Goal: Communication & Community: Ask a question

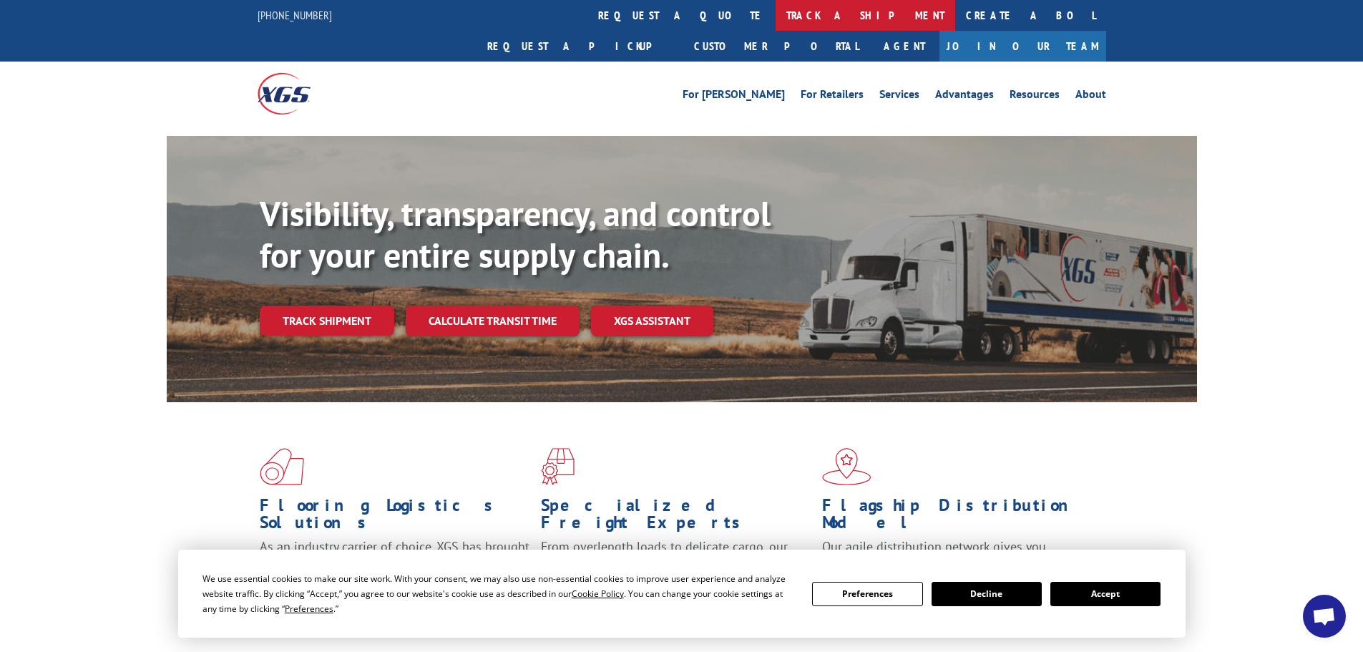
click at [776, 24] on link "track a shipment" at bounding box center [866, 15] width 180 height 31
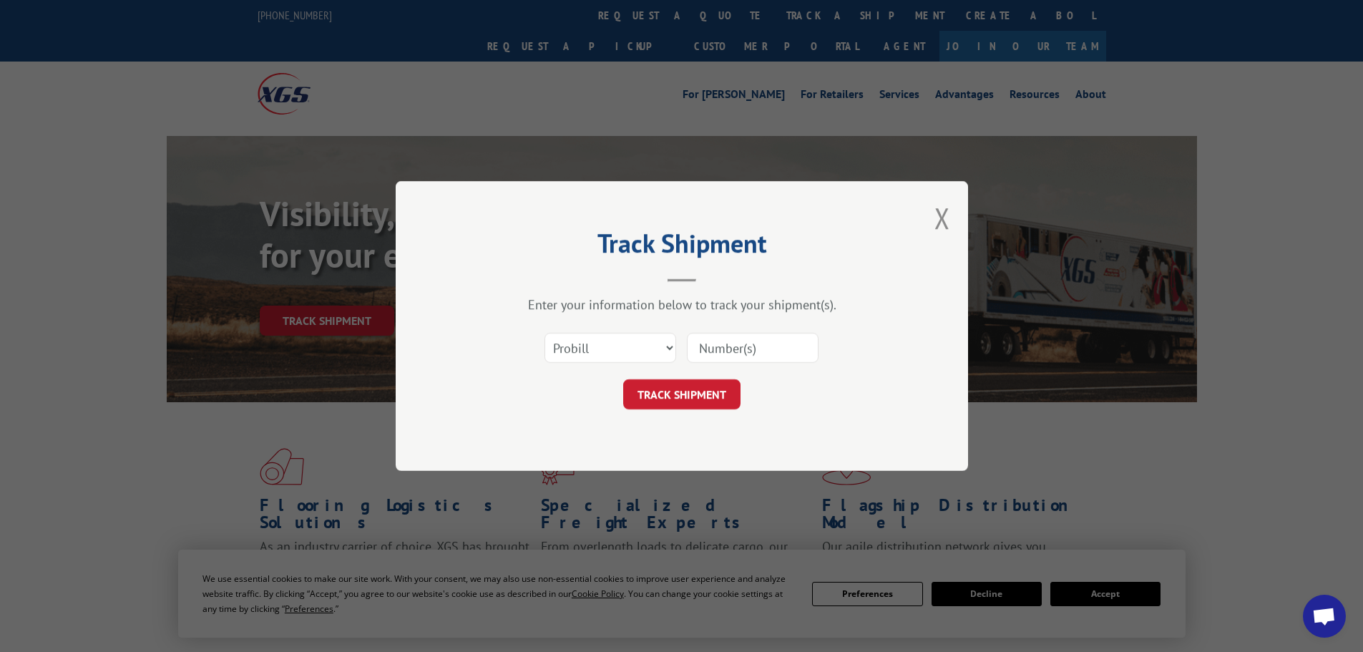
click at [744, 342] on input at bounding box center [753, 348] width 132 height 30
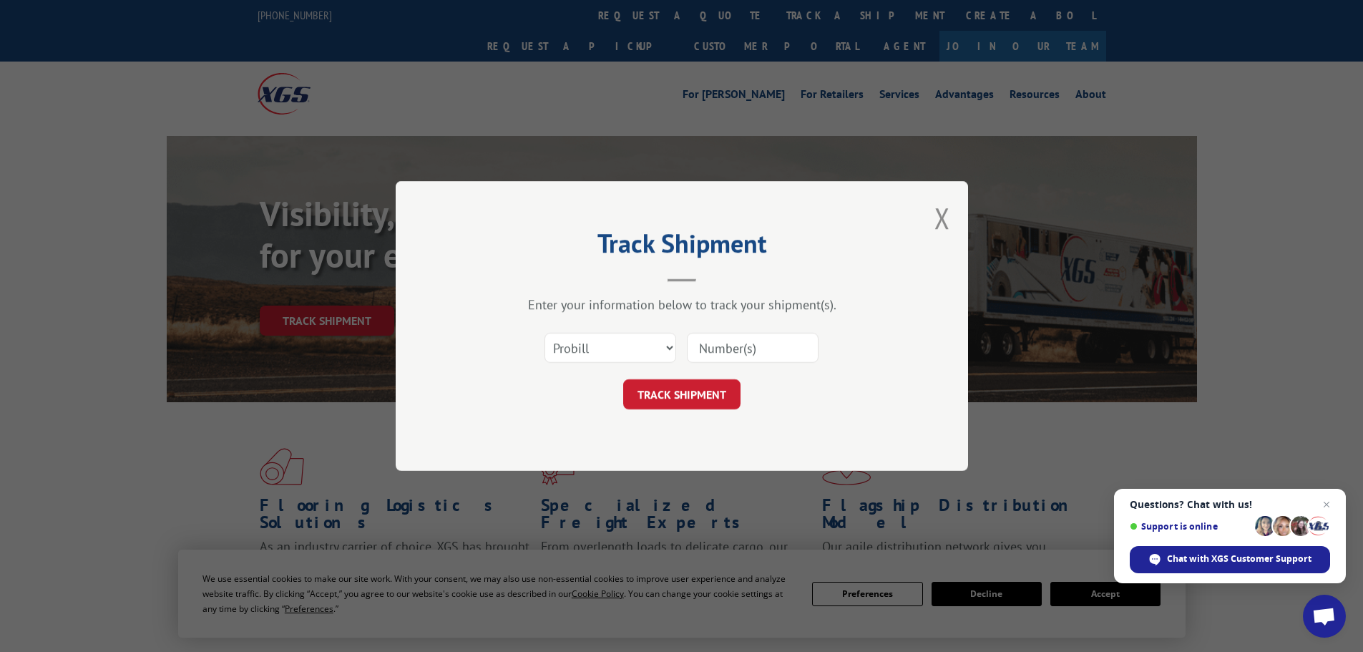
paste input "17410168"
type input "17410168"
click at [684, 408] on button "TRACK SHIPMENT" at bounding box center [681, 394] width 117 height 30
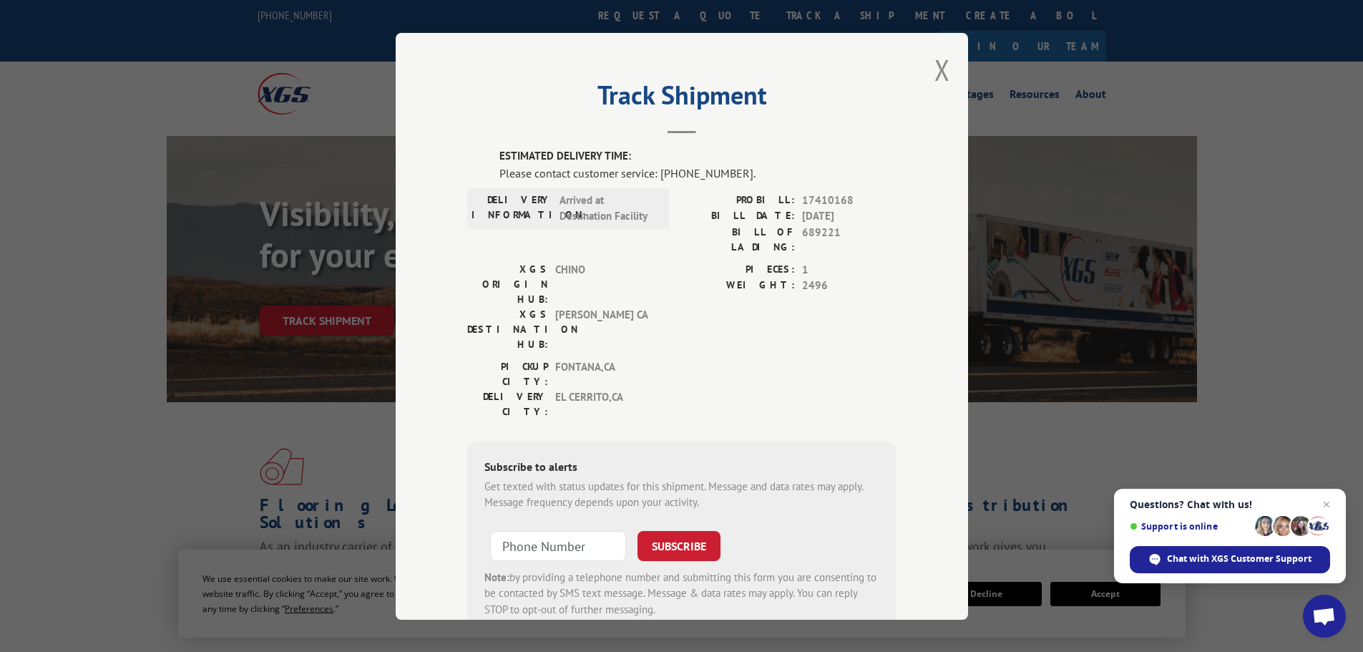
click at [731, 185] on div "ESTIMATED DELIVERY TIME: Please contact customer service: [PHONE_NUMBER]. DELIV…" at bounding box center [681, 391] width 429 height 487
drag, startPoint x: 732, startPoint y: 175, endPoint x: 656, endPoint y: 179, distance: 76.7
click at [656, 179] on div "Please contact customer service: [PHONE_NUMBER]." at bounding box center [698, 172] width 397 height 17
click at [709, 180] on div "Please contact customer service: [PHONE_NUMBER]." at bounding box center [698, 172] width 397 height 17
drag, startPoint x: 724, startPoint y: 177, endPoint x: 714, endPoint y: 173, distance: 11.3
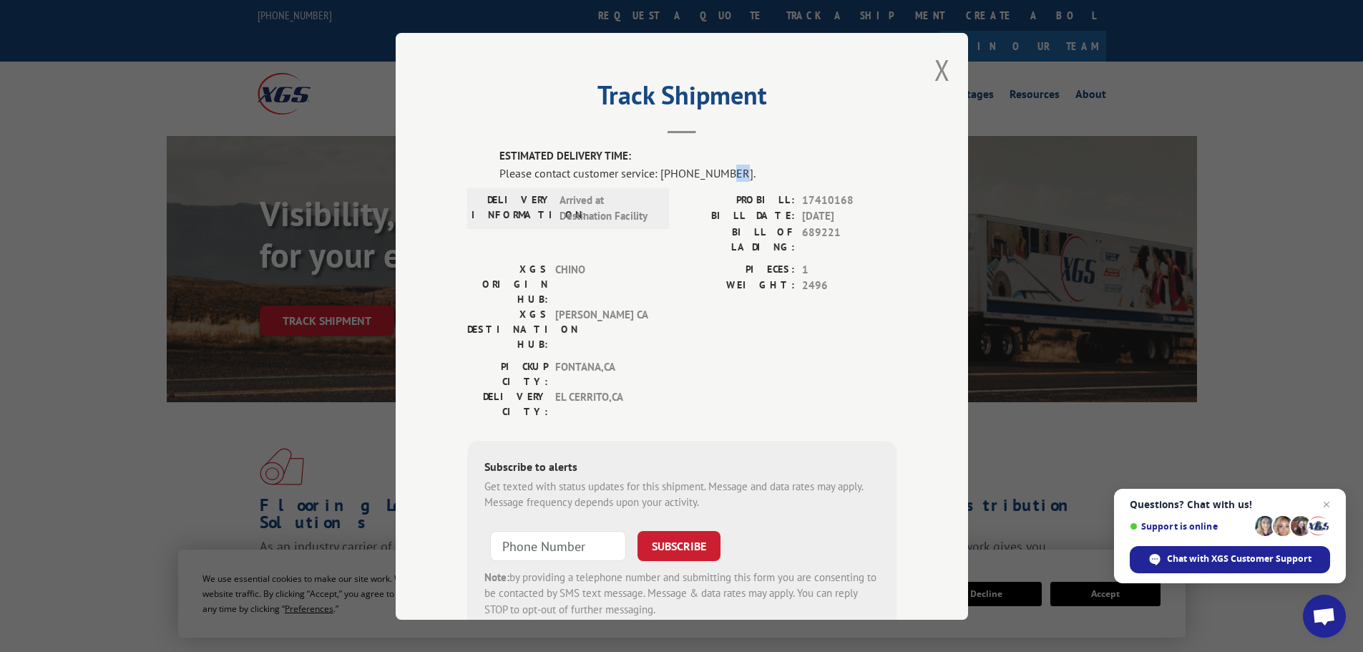
click at [714, 173] on div "Please contact customer service: [PHONE_NUMBER]." at bounding box center [698, 172] width 397 height 17
click at [727, 173] on div "Please contact customer service: [PHONE_NUMBER]." at bounding box center [698, 172] width 397 height 17
drag, startPoint x: 731, startPoint y: 173, endPoint x: 658, endPoint y: 173, distance: 73.7
click at [658, 173] on div "Please contact customer service: [PHONE_NUMBER]." at bounding box center [698, 172] width 397 height 17
click at [663, 173] on div "Please contact customer service: [PHONE_NUMBER]." at bounding box center [698, 172] width 397 height 17
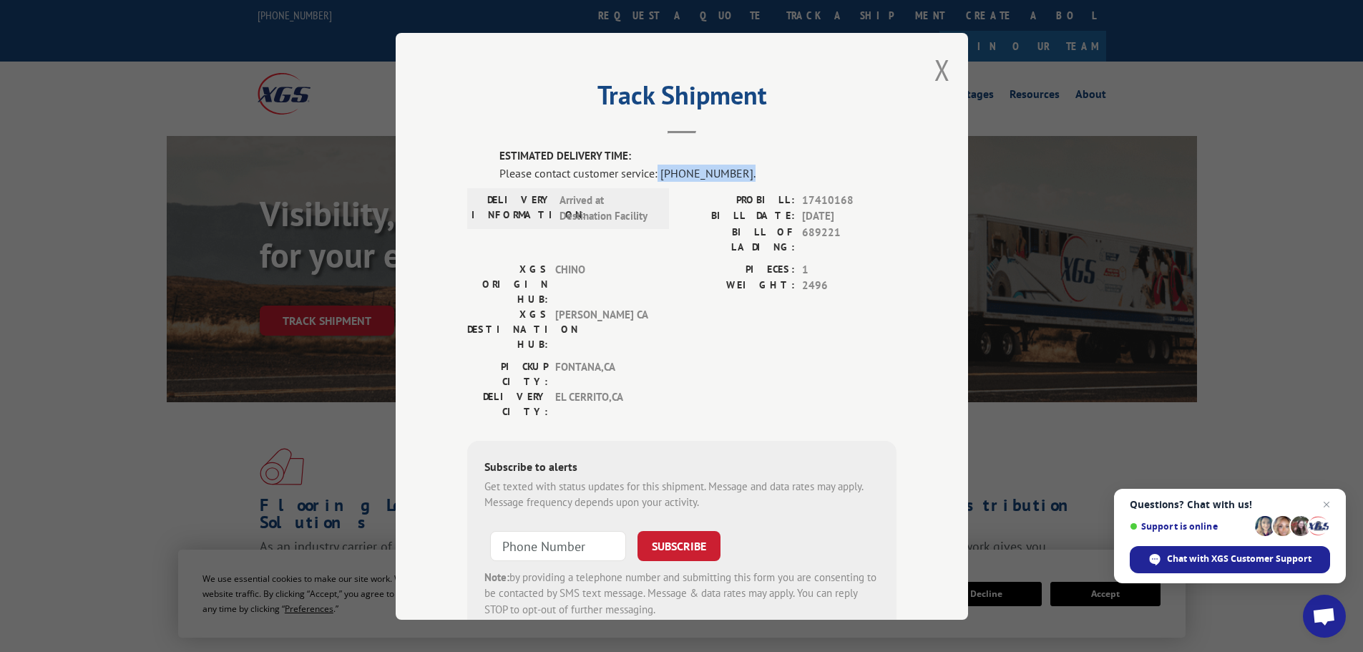
drag, startPoint x: 731, startPoint y: 174, endPoint x: 653, endPoint y: 175, distance: 77.3
click at [653, 175] on div "Please contact customer service: [PHONE_NUMBER]." at bounding box center [698, 172] width 397 height 17
click at [698, 177] on div "Please contact customer service: [PHONE_NUMBER]." at bounding box center [698, 172] width 397 height 17
drag, startPoint x: 729, startPoint y: 175, endPoint x: 654, endPoint y: 173, distance: 74.4
click at [654, 173] on div "Please contact customer service: [PHONE_NUMBER]." at bounding box center [698, 172] width 397 height 17
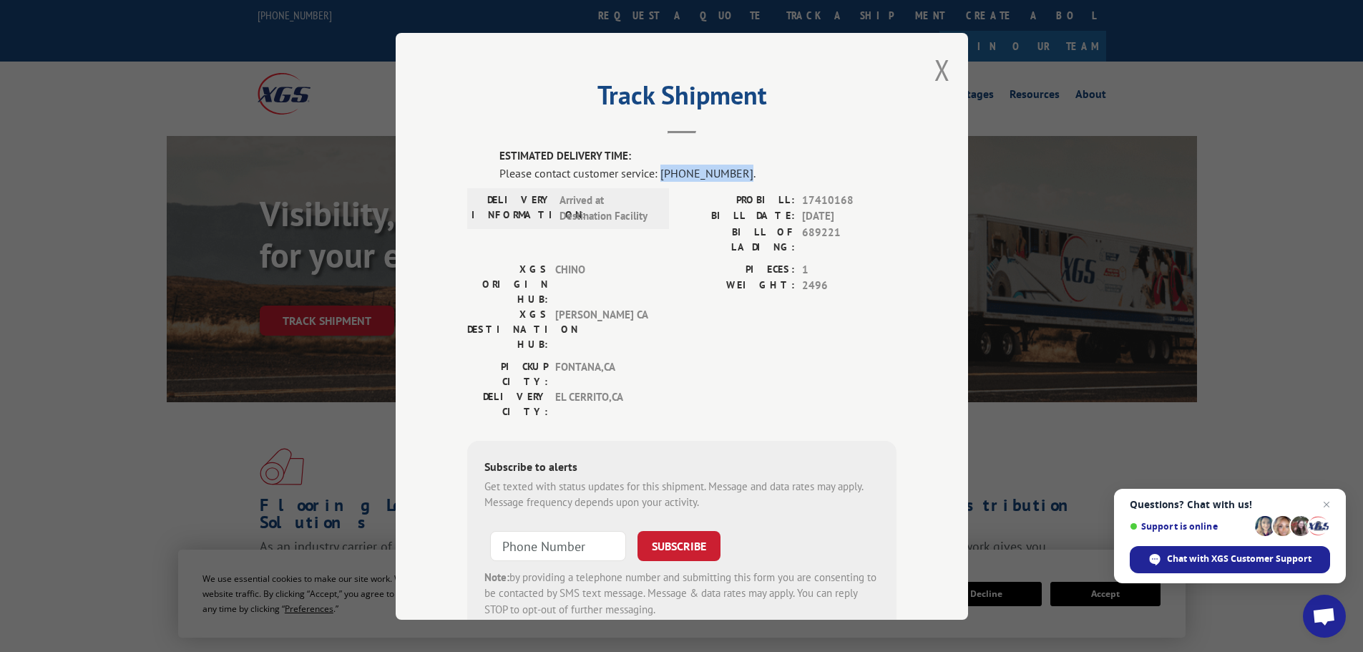
click at [689, 174] on div "Please contact customer service: [PHONE_NUMBER]." at bounding box center [698, 172] width 397 height 17
drag, startPoint x: 733, startPoint y: 175, endPoint x: 656, endPoint y: 174, distance: 76.6
click at [656, 174] on div "Please contact customer service: [PHONE_NUMBER]." at bounding box center [698, 172] width 397 height 17
click at [717, 179] on div "Please contact customer service: [PHONE_NUMBER]." at bounding box center [698, 172] width 397 height 17
drag, startPoint x: 734, startPoint y: 180, endPoint x: 656, endPoint y: 175, distance: 77.5
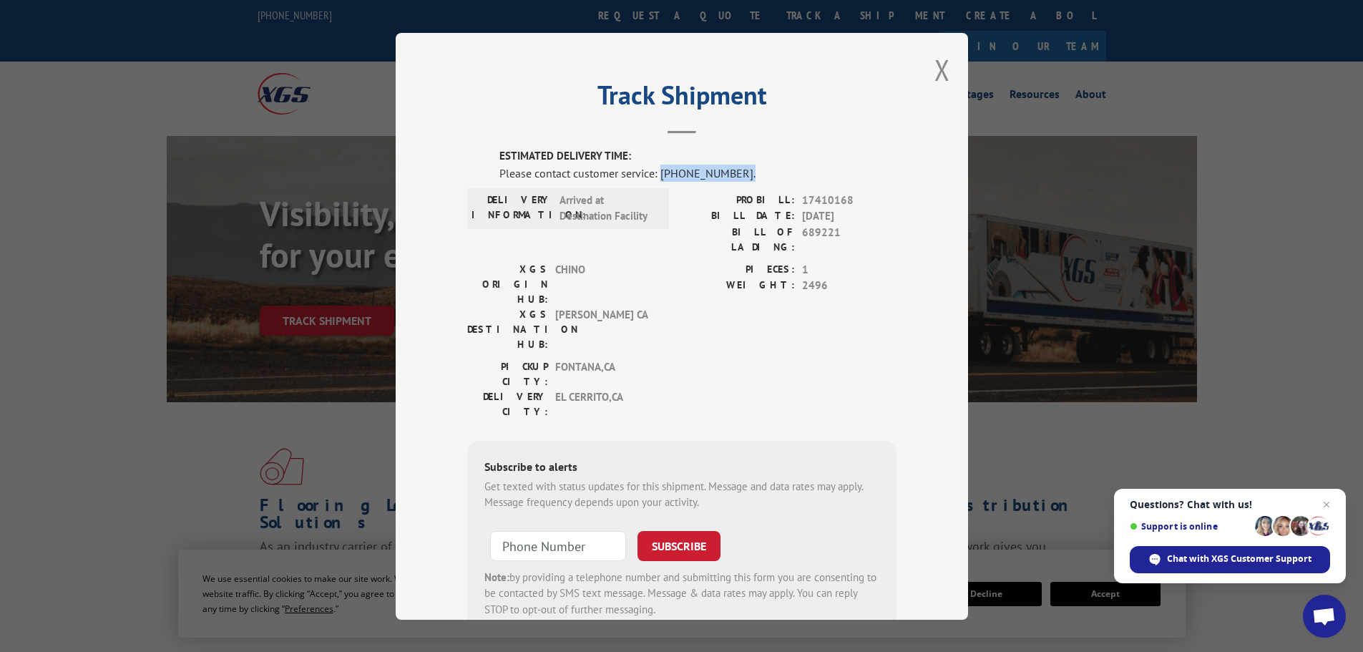
click at [656, 175] on div "Please contact customer service: [PHONE_NUMBER]." at bounding box center [698, 172] width 397 height 17
click at [816, 236] on span "689221" at bounding box center [849, 239] width 94 height 30
drag, startPoint x: 734, startPoint y: 168, endPoint x: 655, endPoint y: 168, distance: 79.4
click at [655, 168] on div "Please contact customer service: [PHONE_NUMBER]." at bounding box center [698, 172] width 397 height 17
click at [653, 389] on div "DELIVERY CITY: [GEOGRAPHIC_DATA] , [GEOGRAPHIC_DATA]" at bounding box center [563, 404] width 193 height 30
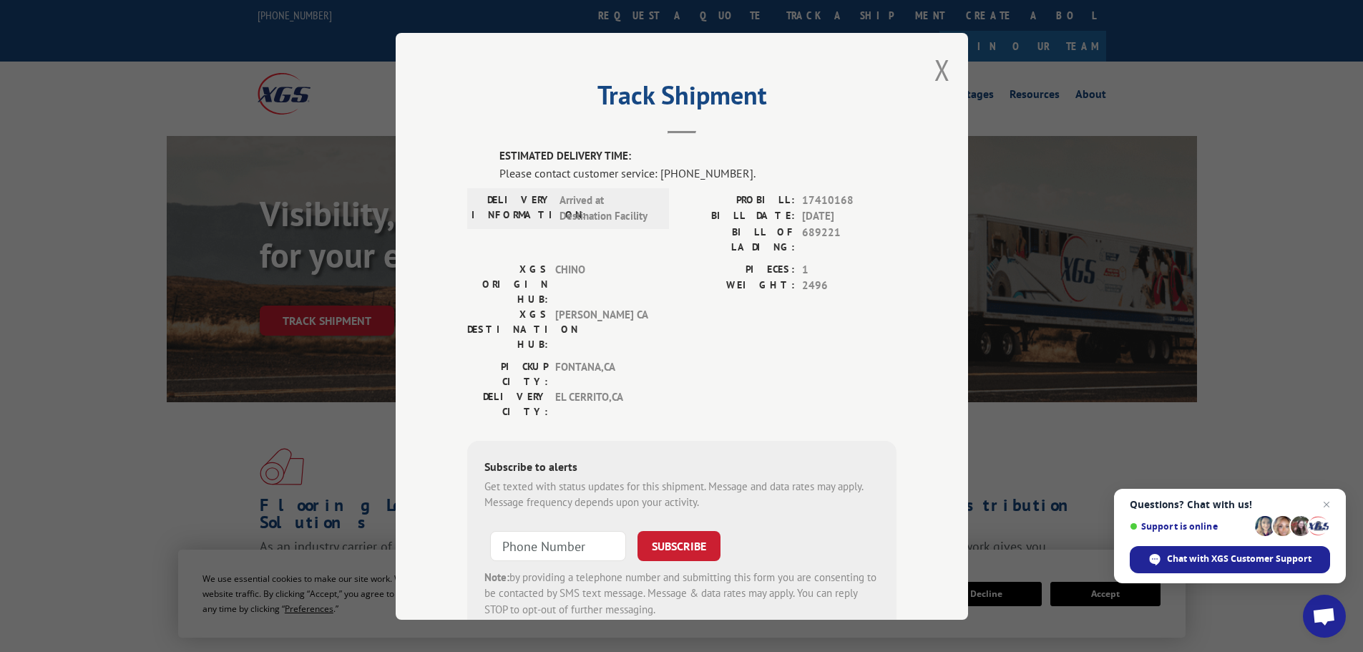
type input "+1 (___) ___-____"
click at [560, 530] on input "+1 (___) ___-____" at bounding box center [558, 545] width 136 height 30
type input "+1 (___) ___-____"
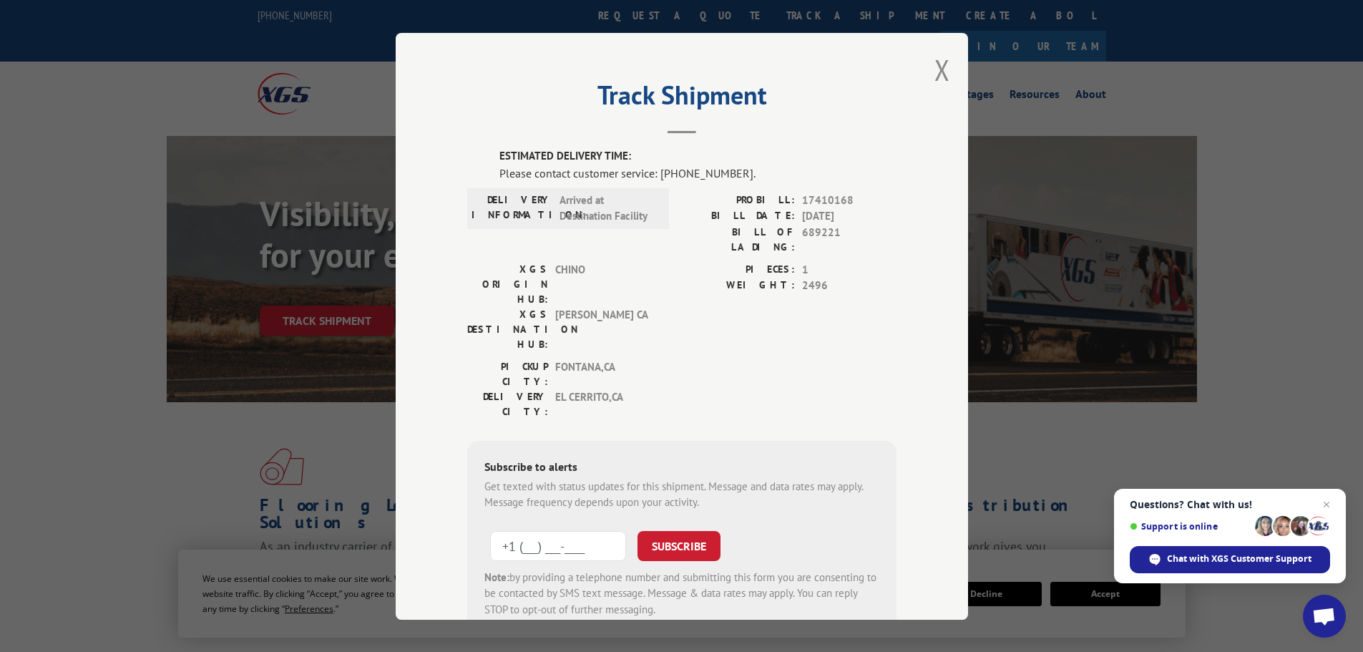
click at [522, 530] on input "+1 (___) ___-____" at bounding box center [558, 545] width 136 height 30
click at [518, 530] on input "+1 (___) ___-____" at bounding box center [558, 545] width 136 height 30
paste input "650) 400-3272"
type input "[PHONE_NUMBER]"
click at [1214, 551] on div "Chat with XGS Customer Support" at bounding box center [1230, 559] width 200 height 27
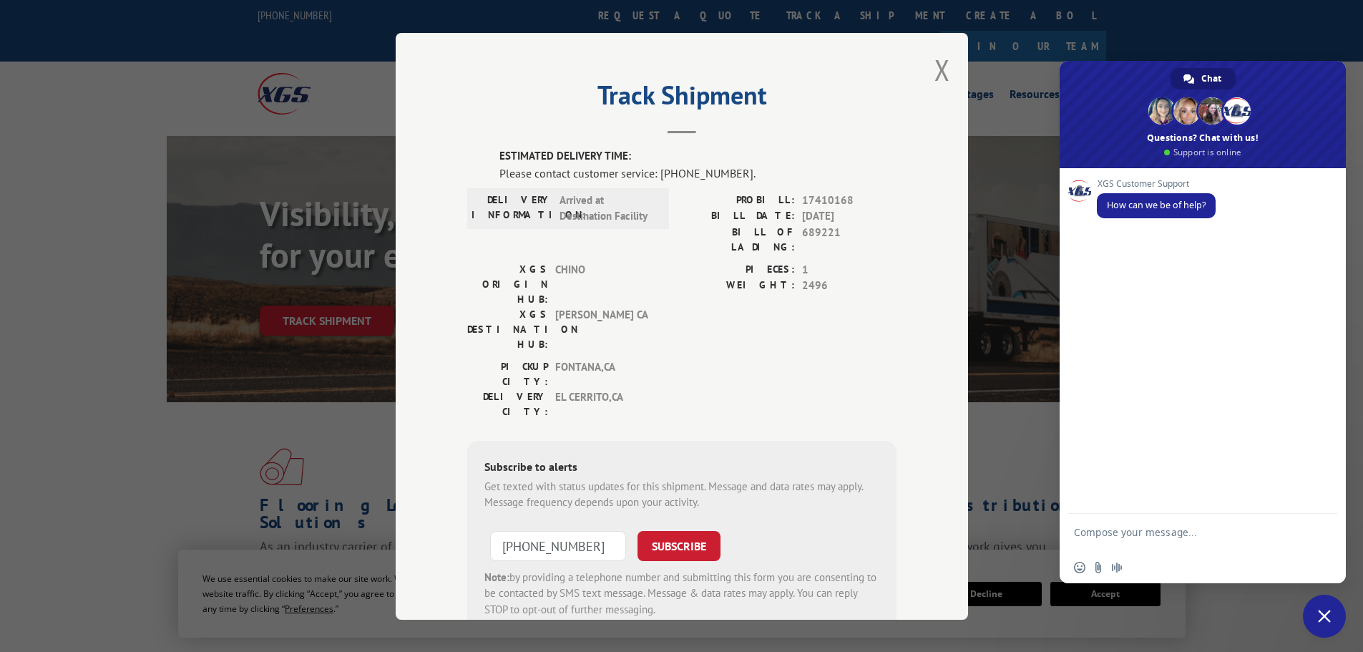
click at [1163, 525] on form at bounding box center [1187, 534] width 226 height 41
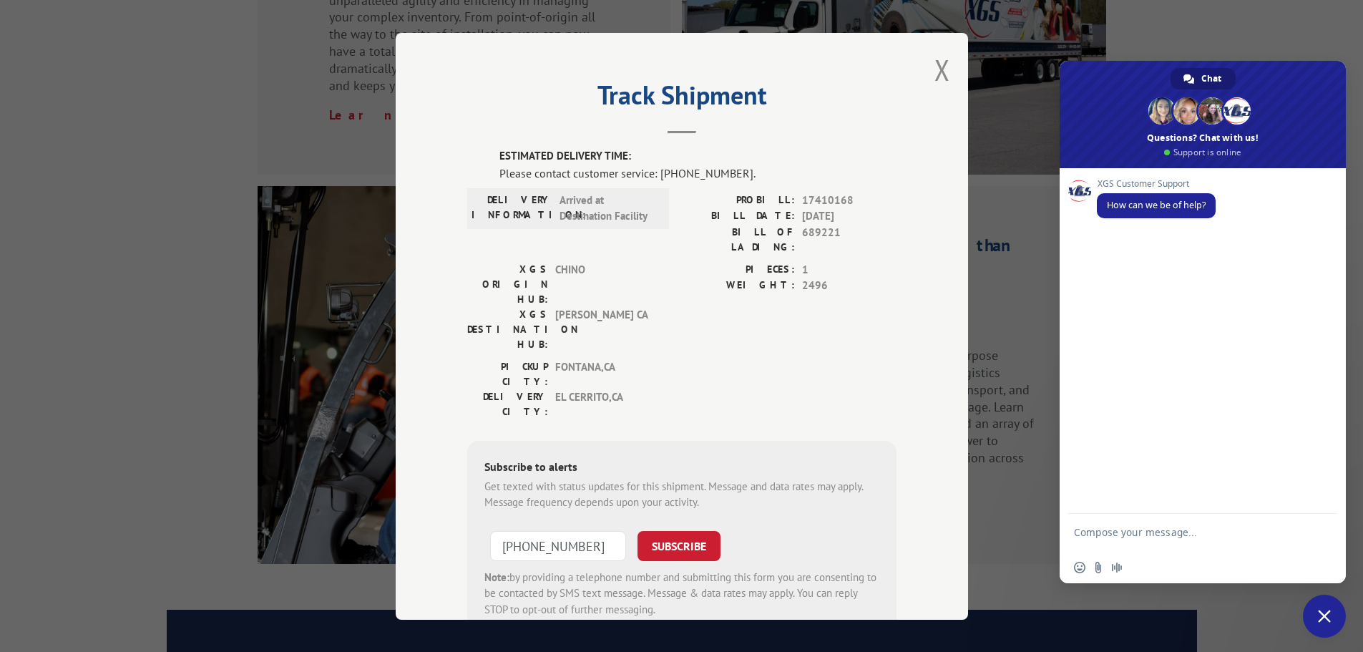
scroll to position [2181, 0]
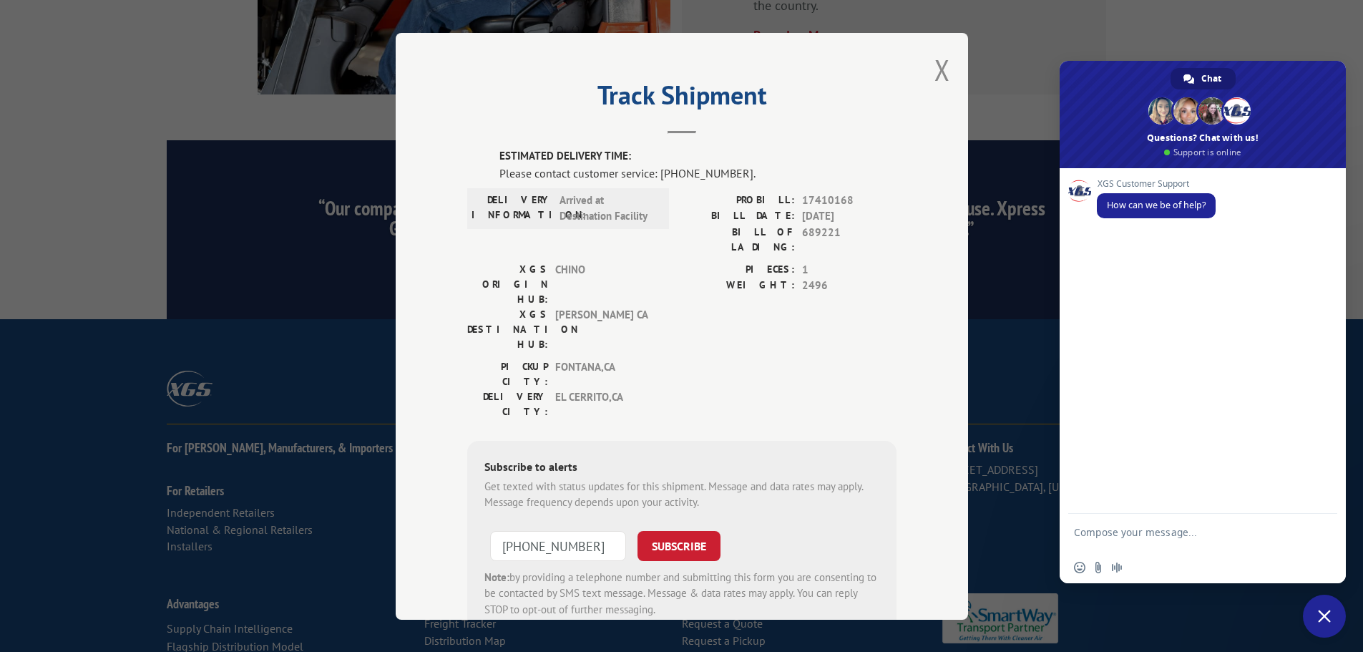
click at [1131, 543] on textarea "Compose your message..." at bounding box center [1187, 539] width 226 height 26
click at [1147, 540] on textarea "Compose your message..." at bounding box center [1187, 539] width 226 height 26
type textarea "can you help me track my order, it has a delay"
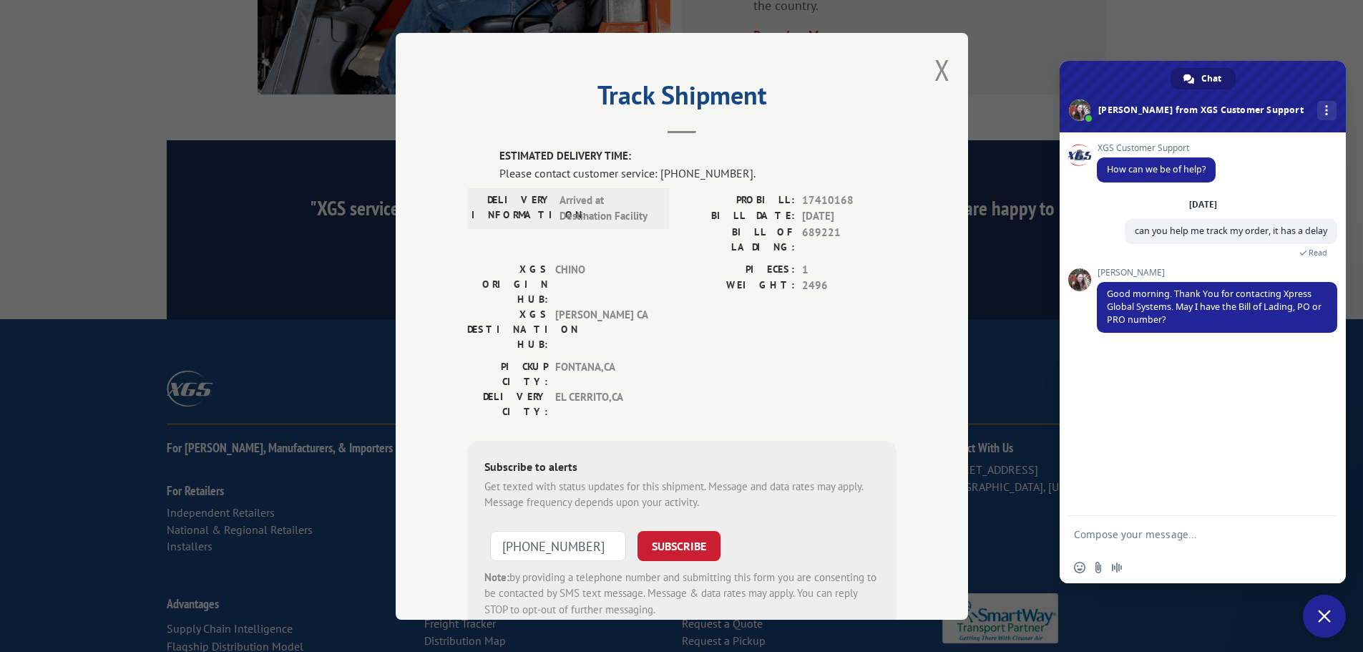
click at [1123, 532] on textarea "Compose your message..." at bounding box center [1187, 534] width 226 height 13
type textarea "thank you! 17410168"
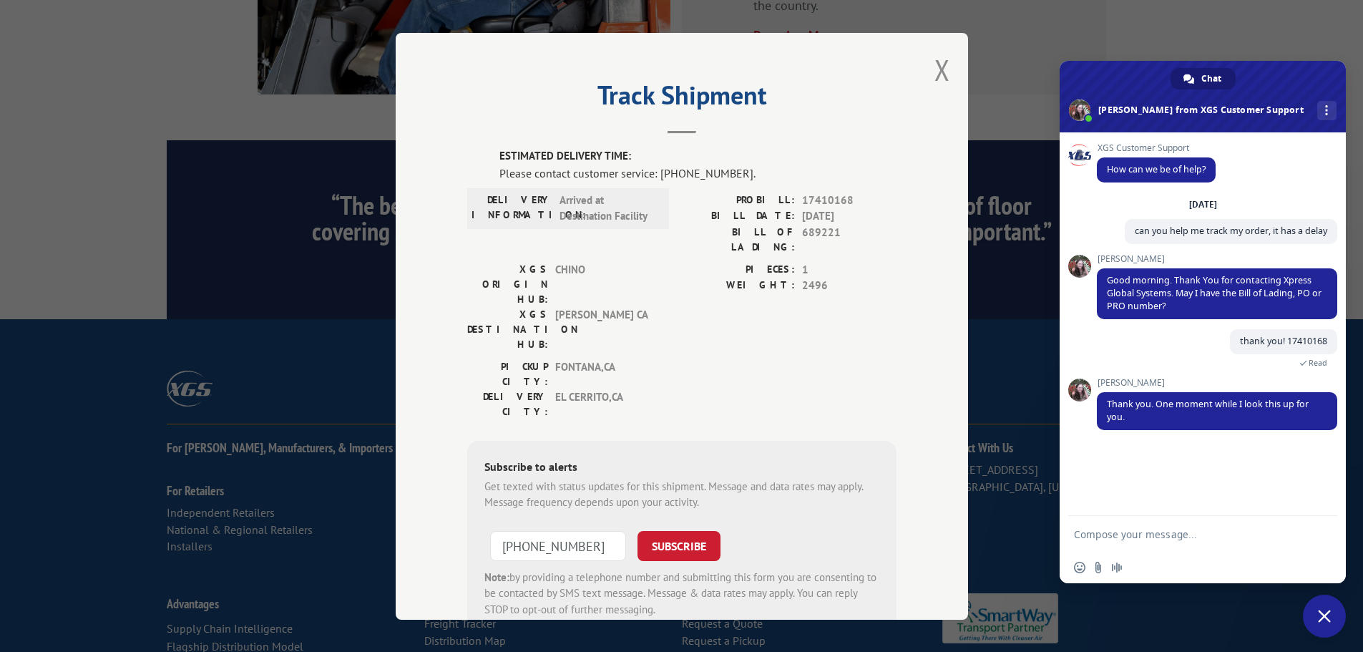
click at [1217, 527] on form at bounding box center [1187, 535] width 226 height 39
click at [1135, 528] on textarea "Compose your message..." at bounding box center [1187, 534] width 226 height 13
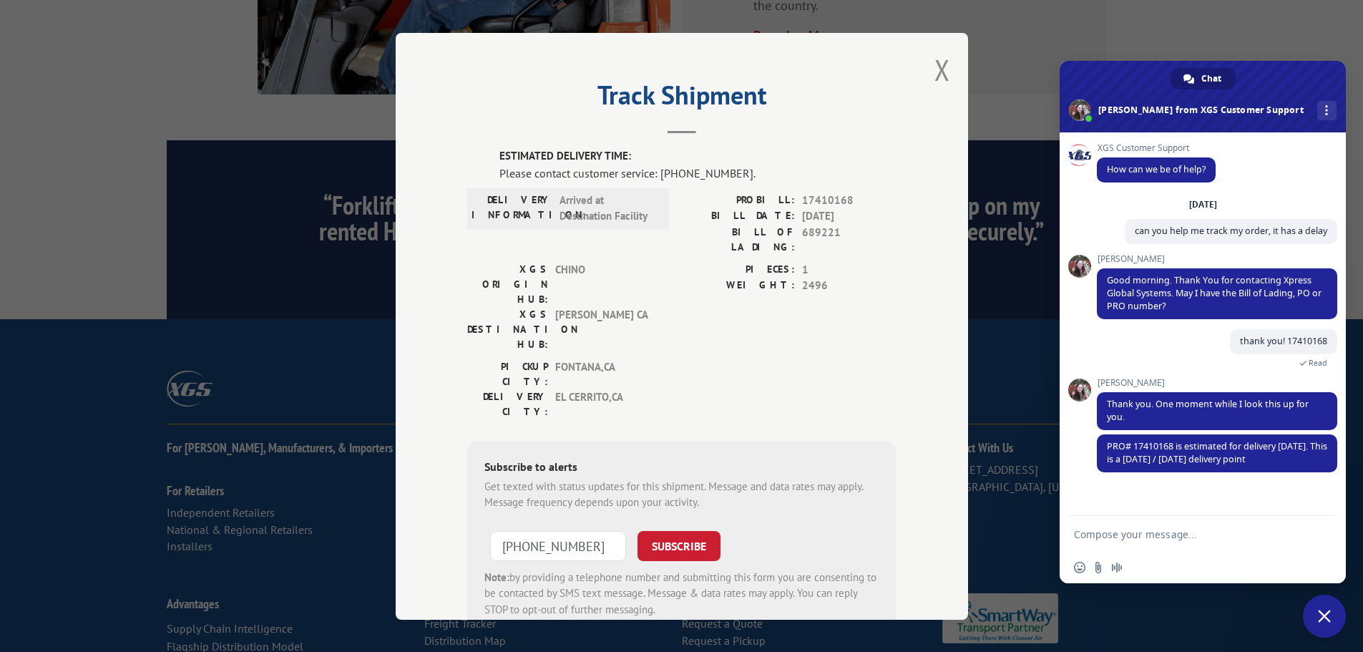
click at [1191, 535] on textarea "Compose your message..." at bounding box center [1187, 534] width 226 height 13
click at [1191, 534] on textarea "Compose your message..." at bounding box center [1187, 534] width 226 height 13
type textarea "thank you!"
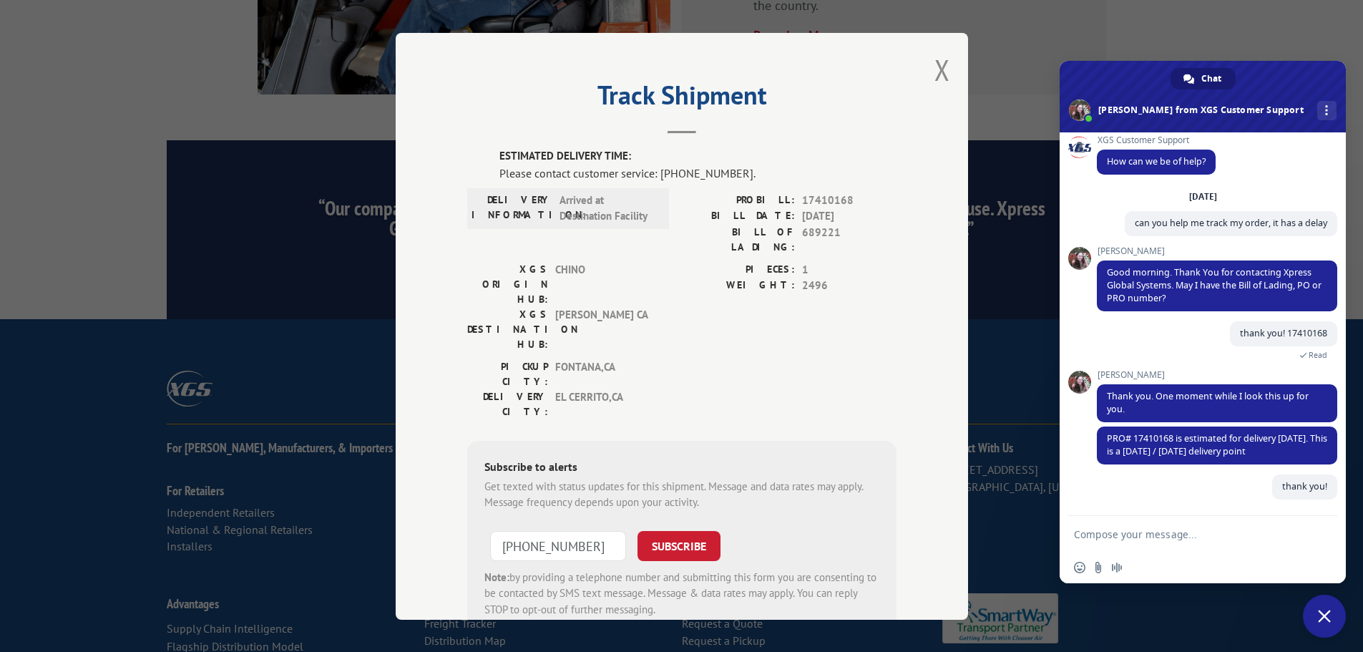
scroll to position [8, 0]
click at [674, 530] on button "SUBSCRIBE" at bounding box center [679, 545] width 83 height 30
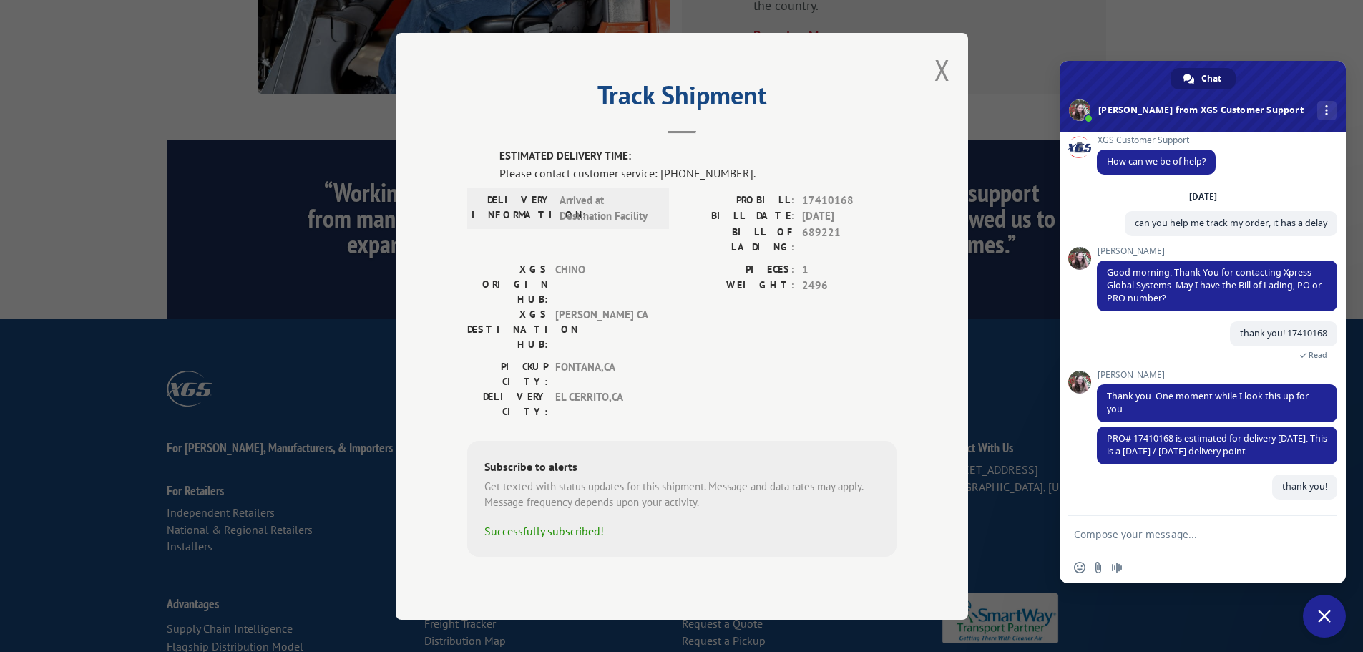
click at [1124, 535] on textarea "Compose your message..." at bounding box center [1187, 534] width 226 height 13
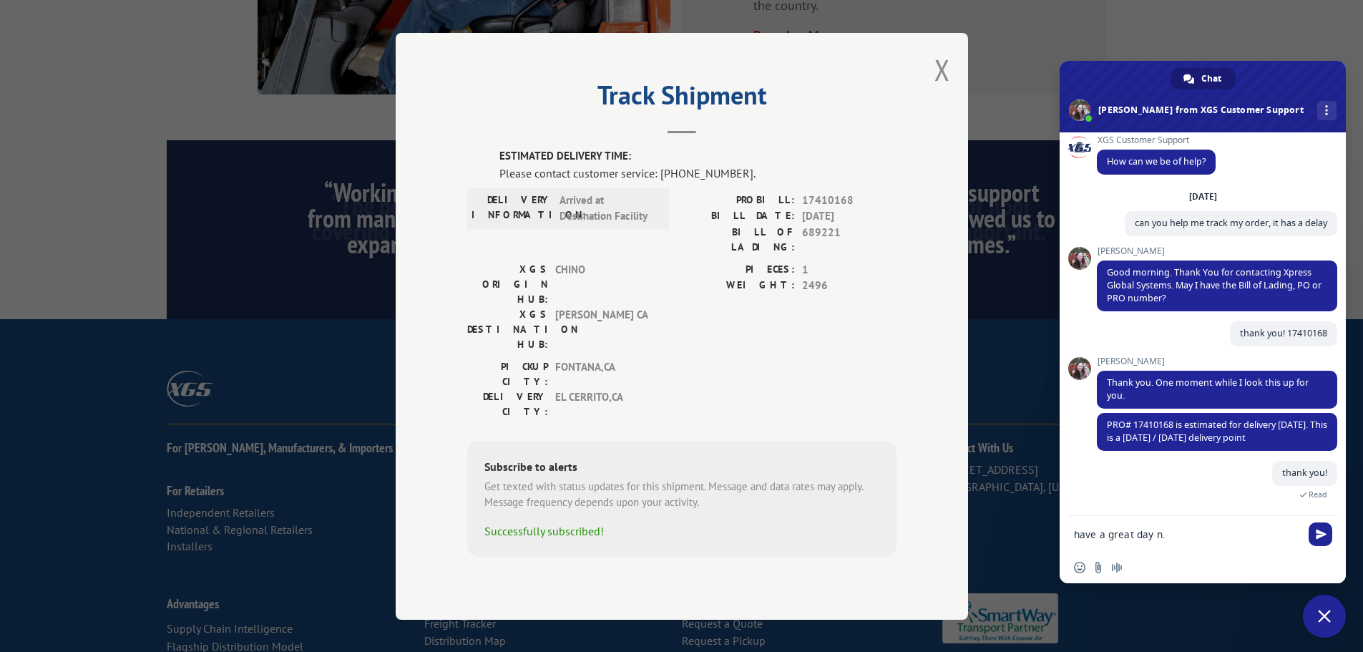
type textarea "have a great day n.n"
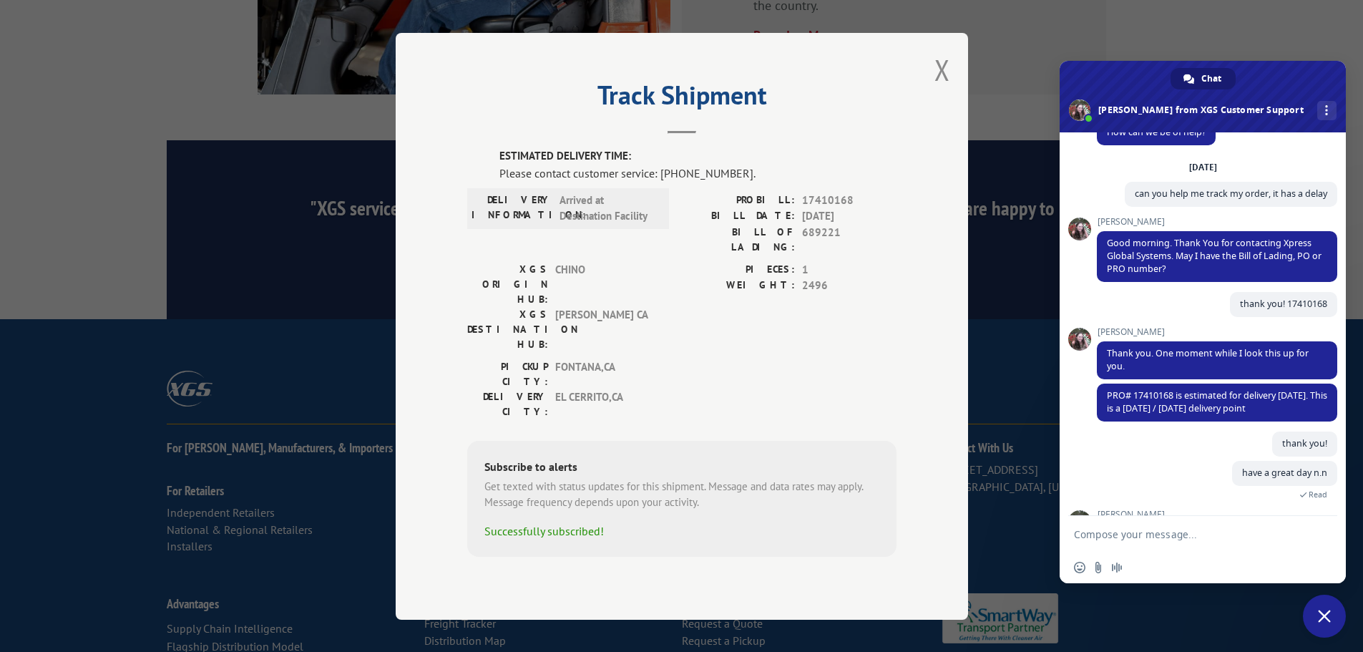
scroll to position [99, 0]
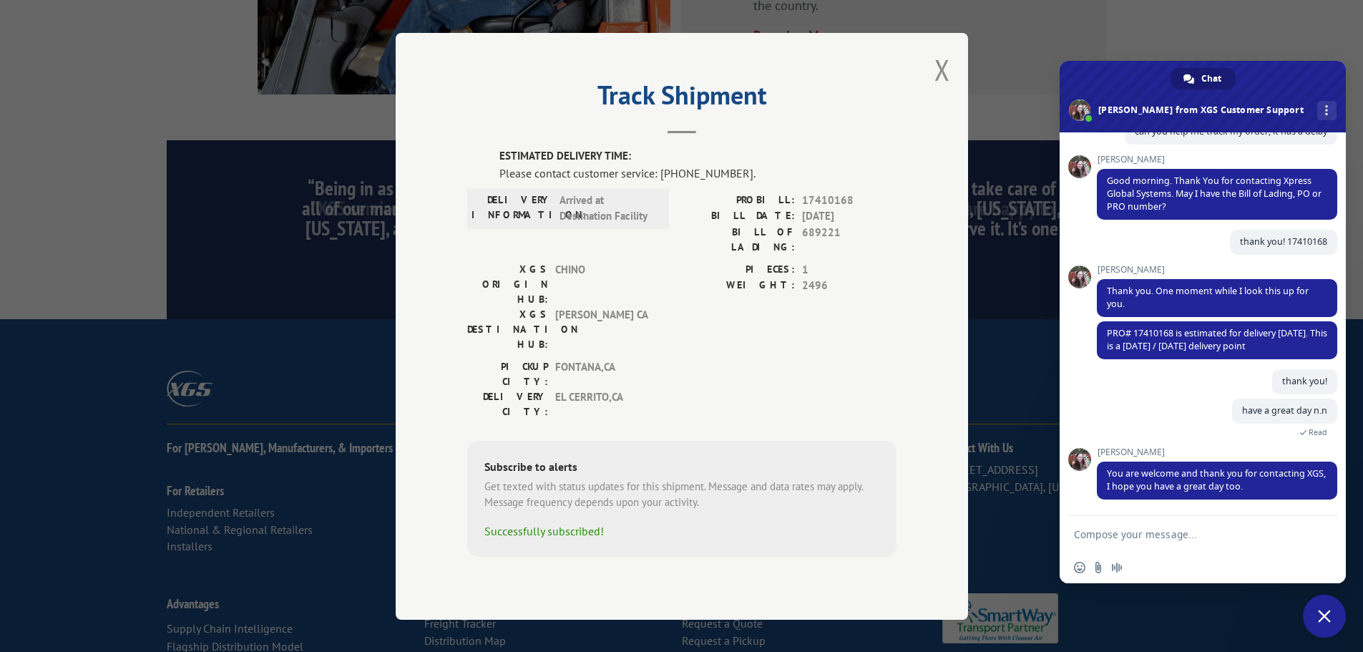
click at [1203, 536] on textarea "Compose your message..." at bounding box center [1187, 534] width 226 height 13
click at [1208, 525] on form at bounding box center [1187, 535] width 226 height 39
click at [1172, 536] on textarea "Compose your message..." at bounding box center [1187, 534] width 226 height 13
